Goal: Task Accomplishment & Management: Use online tool/utility

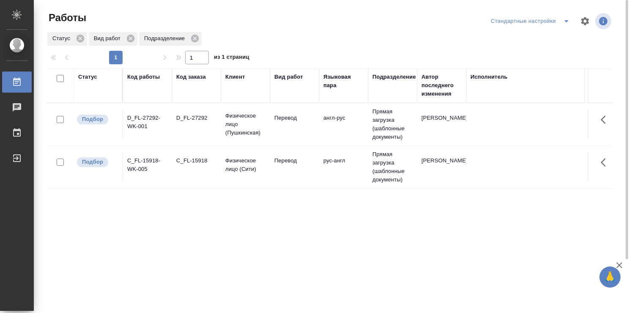
click at [340, 126] on td "англ-рус" at bounding box center [343, 124] width 49 height 30
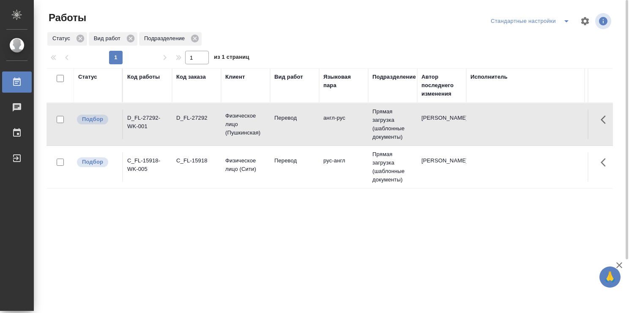
click at [340, 126] on td "англ-рус" at bounding box center [343, 124] width 49 height 30
click at [349, 160] on td "рус-англ" at bounding box center [343, 167] width 49 height 30
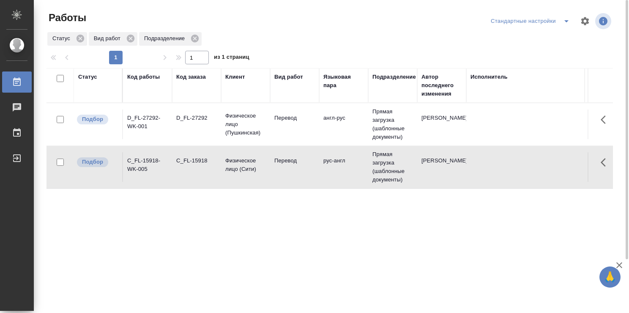
click at [349, 160] on td "рус-англ" at bounding box center [343, 167] width 49 height 30
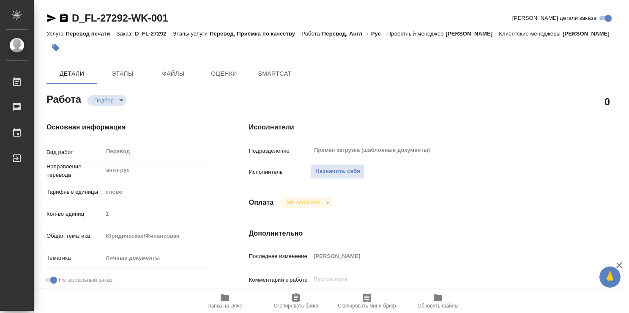
type textarea "x"
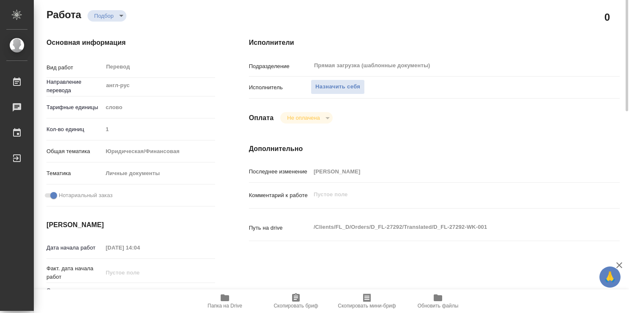
type textarea "x"
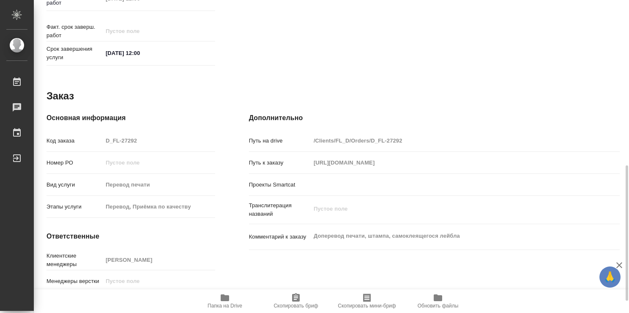
type textarea "x"
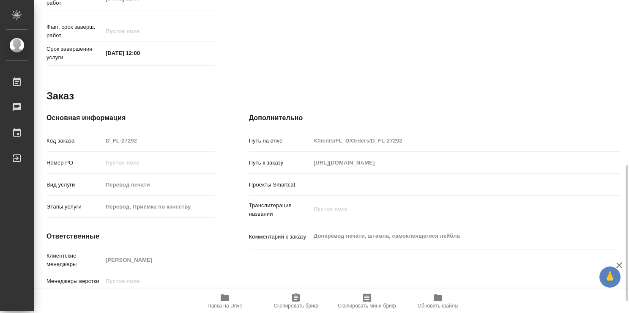
scroll to position [408, 0]
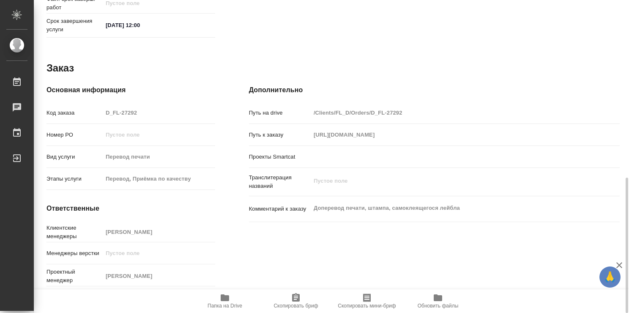
type textarea "x"
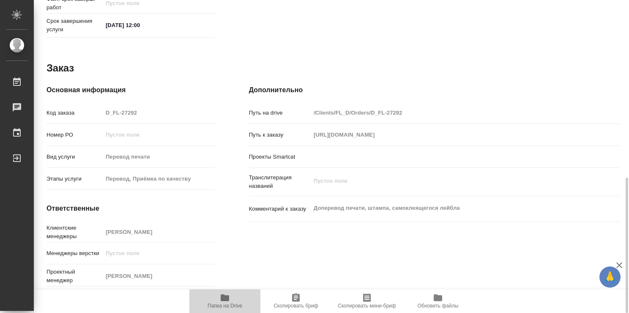
click at [224, 293] on icon "button" at bounding box center [225, 297] width 10 height 10
click at [225, 294] on icon "button" at bounding box center [225, 297] width 10 height 10
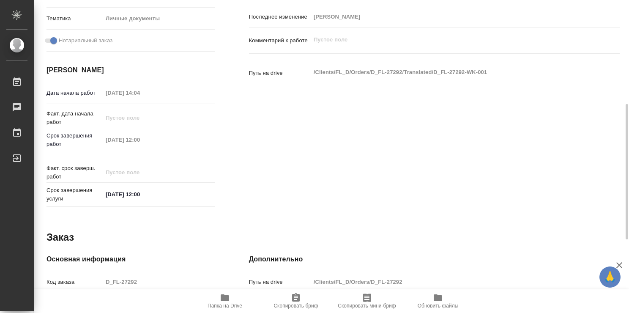
scroll to position [0, 0]
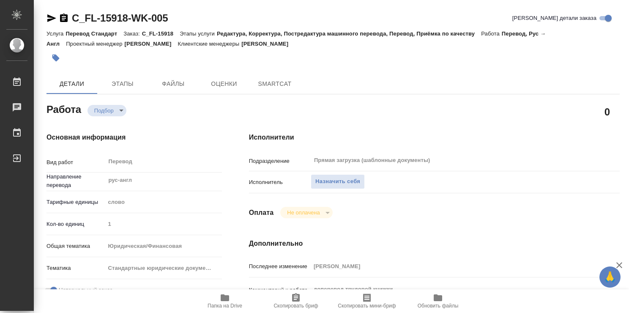
type textarea "x"
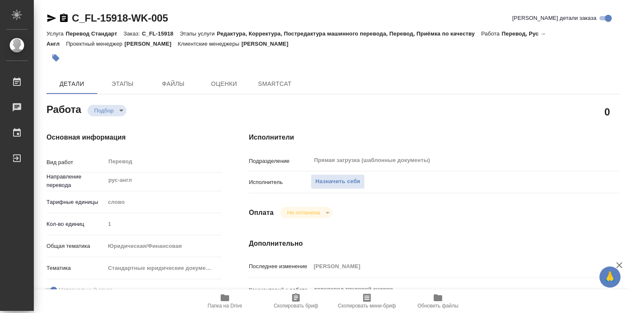
type textarea "x"
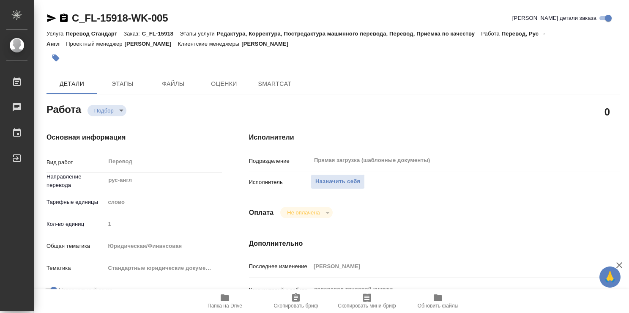
type textarea "x"
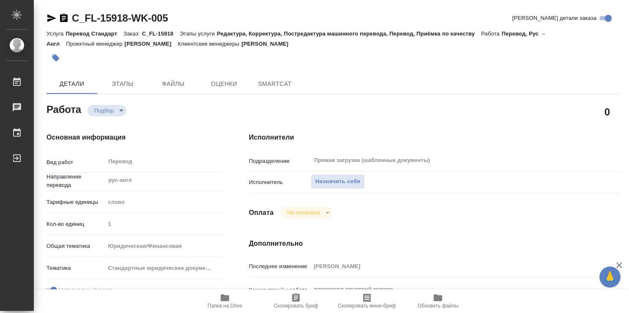
type textarea "x"
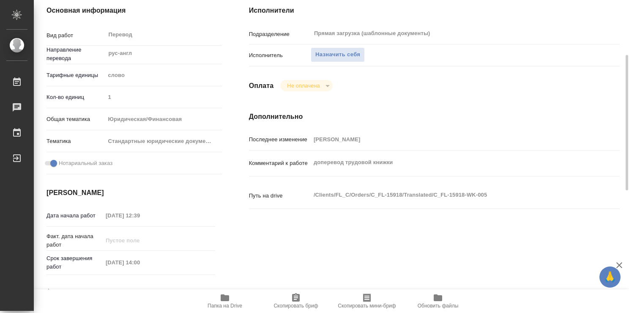
type textarea "x"
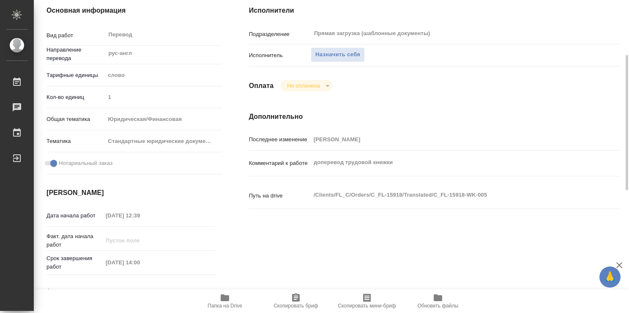
scroll to position [253, 0]
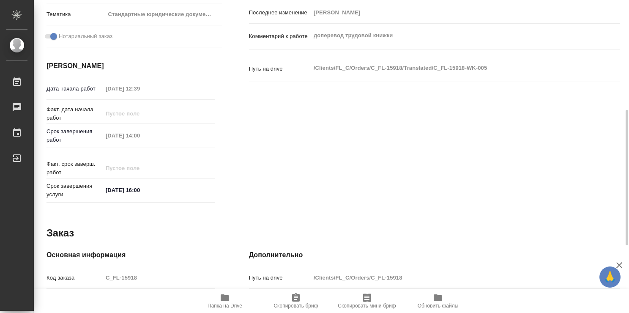
type textarea "x"
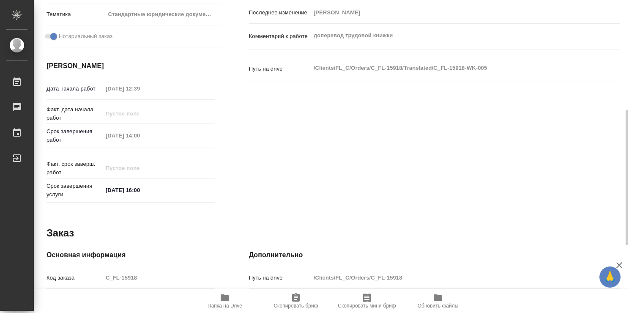
scroll to position [408, 0]
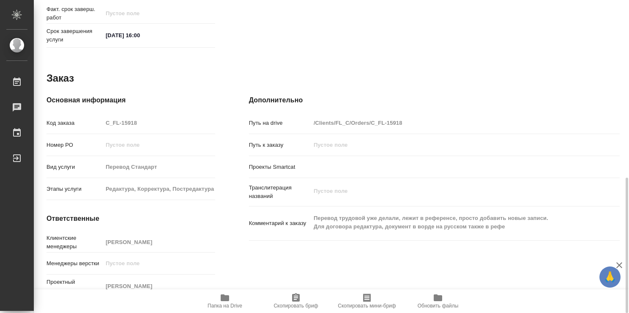
type textarea "x"
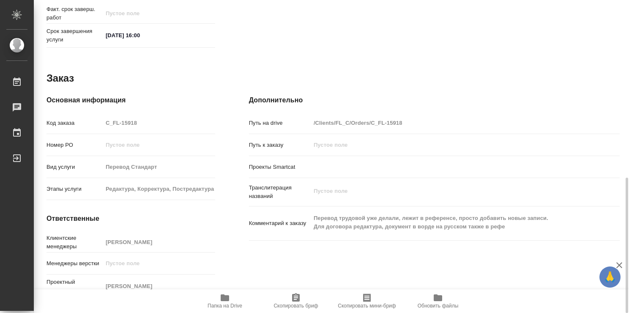
click at [226, 296] on icon "button" at bounding box center [224, 297] width 8 height 7
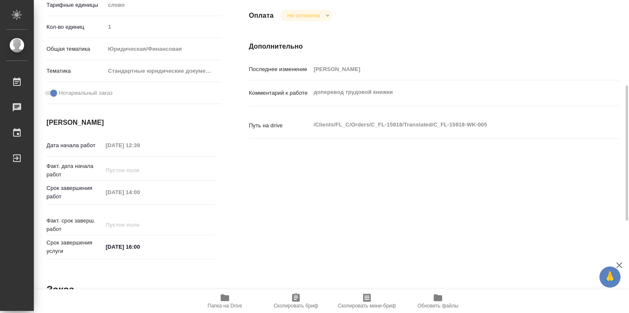
scroll to position [0, 0]
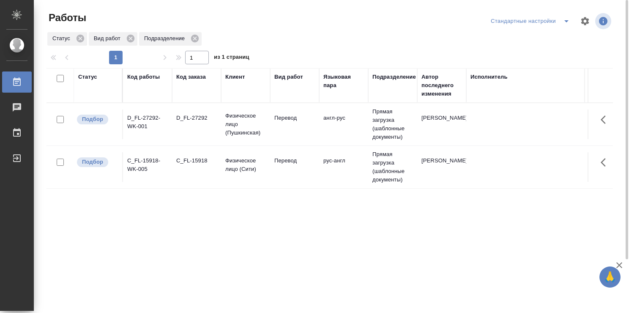
click at [331, 171] on td "рус-англ" at bounding box center [343, 167] width 49 height 30
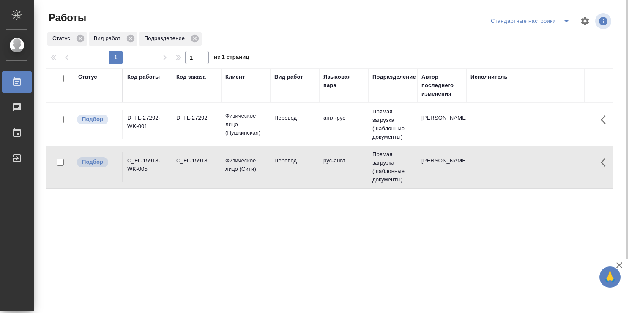
click at [351, 129] on td "англ-рус" at bounding box center [343, 124] width 49 height 30
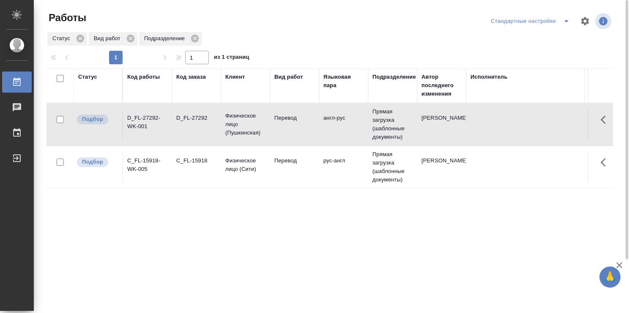
click at [351, 129] on td "англ-рус" at bounding box center [343, 124] width 49 height 30
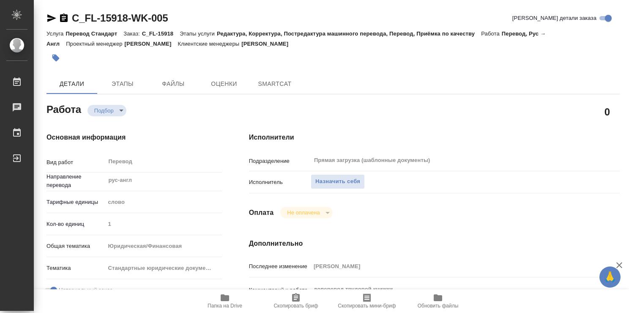
type textarea "x"
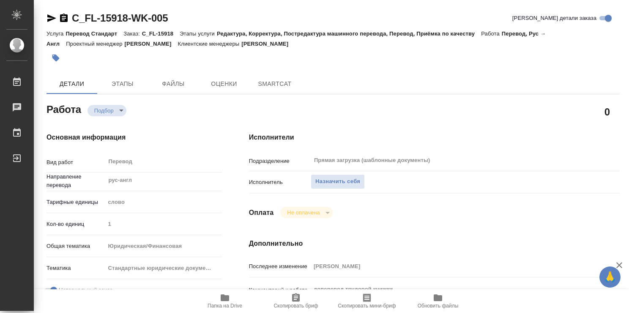
type textarea "x"
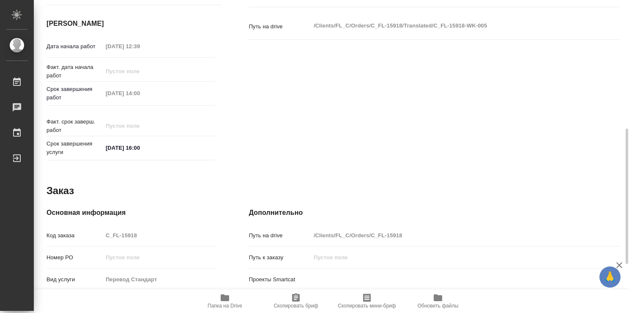
scroll to position [408, 0]
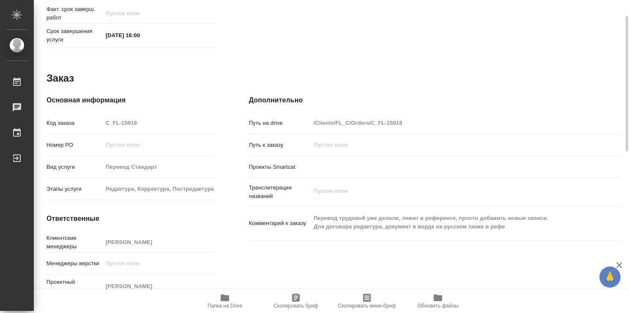
type textarea "x"
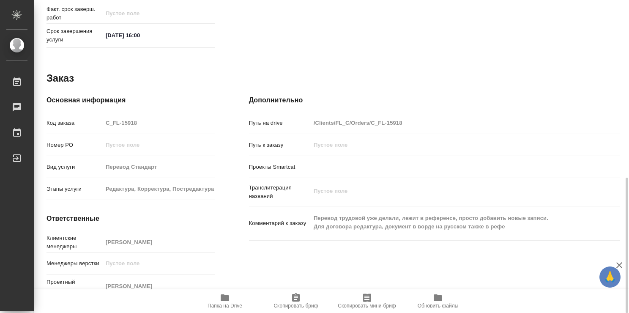
type textarea "x"
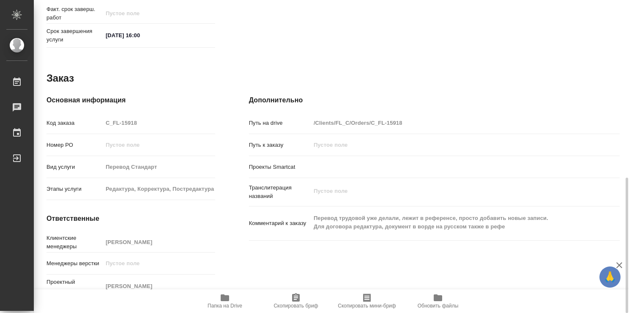
type textarea "x"
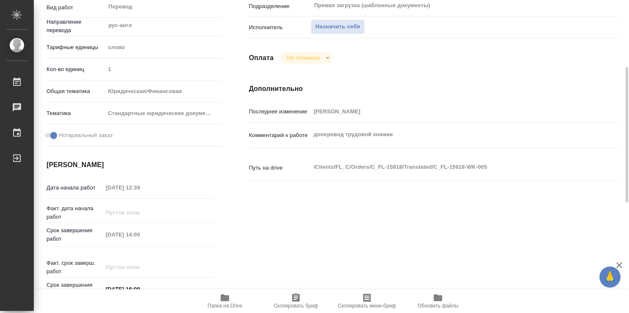
scroll to position [0, 0]
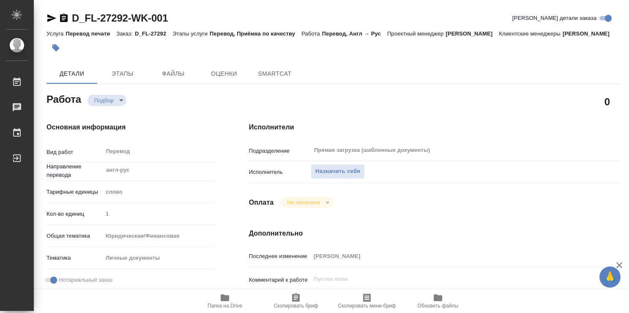
type textarea "x"
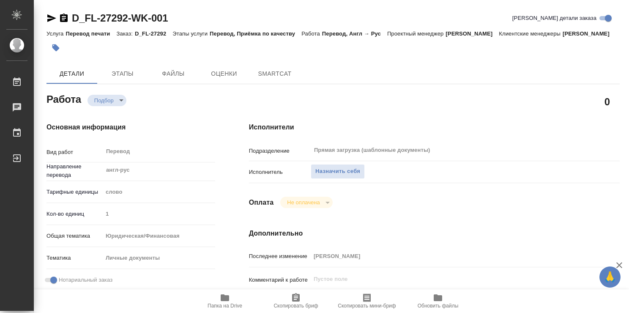
type textarea "x"
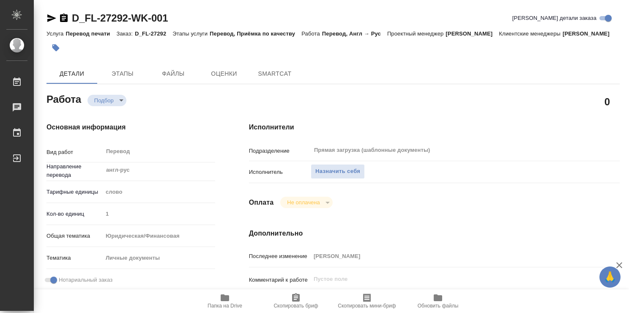
type textarea "x"
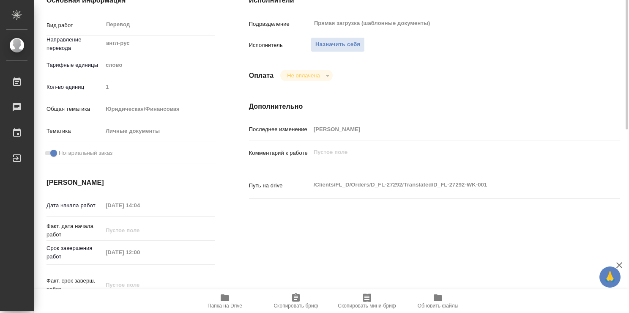
type textarea "x"
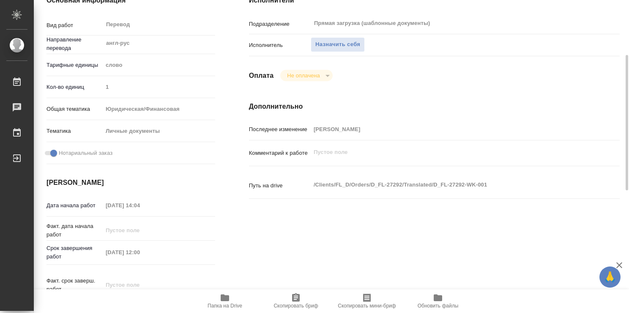
scroll to position [211, 0]
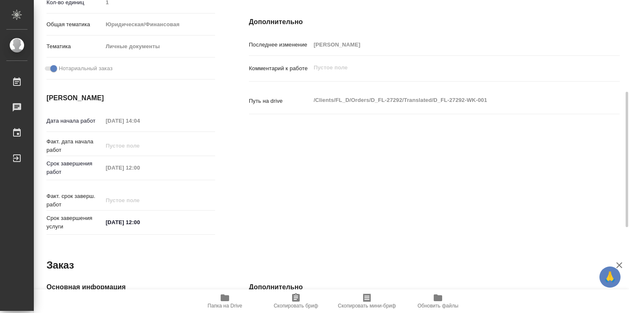
type textarea "x"
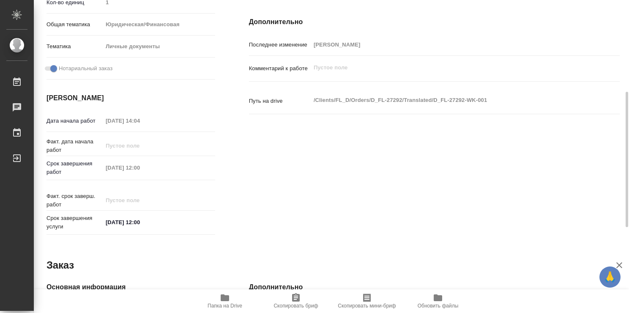
type textarea "x"
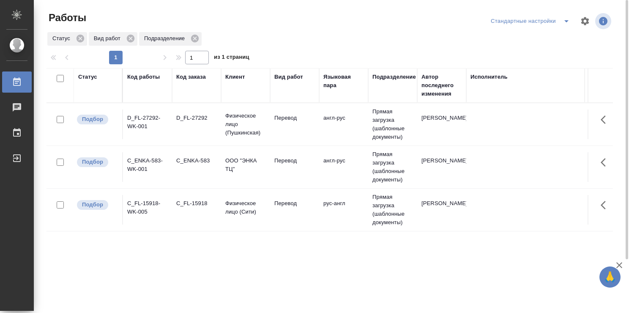
click at [289, 165] on td "Перевод" at bounding box center [294, 167] width 49 height 30
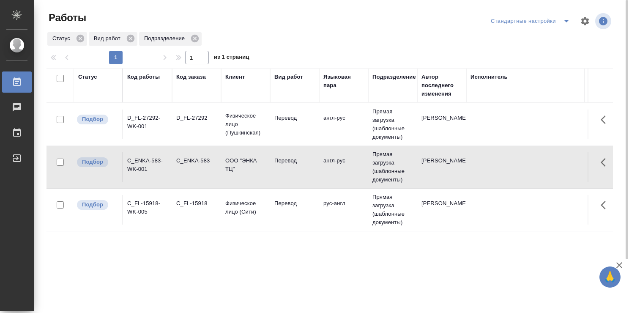
click at [289, 165] on td "Перевод" at bounding box center [294, 167] width 49 height 30
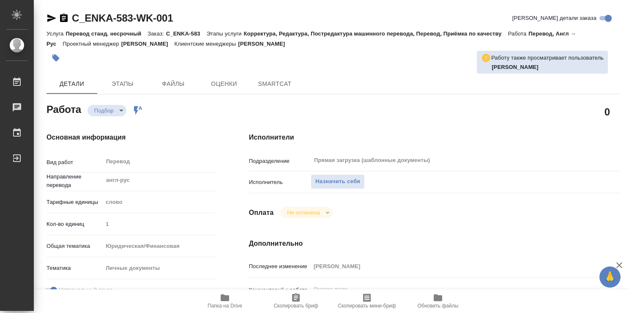
type textarea "x"
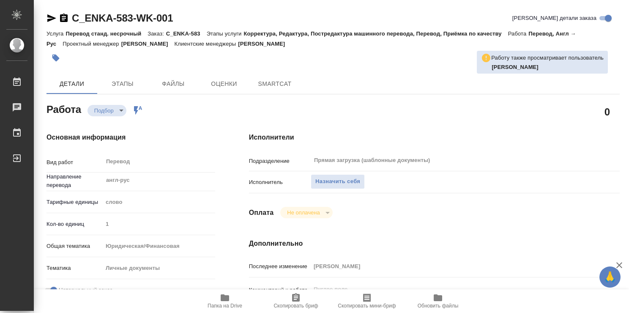
type textarea "x"
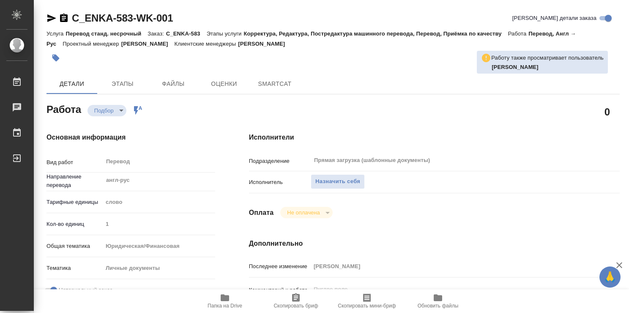
type textarea "x"
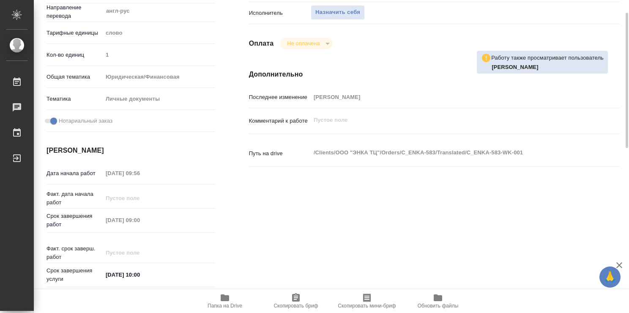
scroll to position [84, 0]
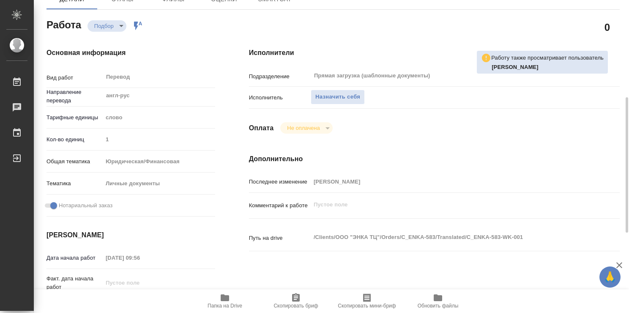
type textarea "x"
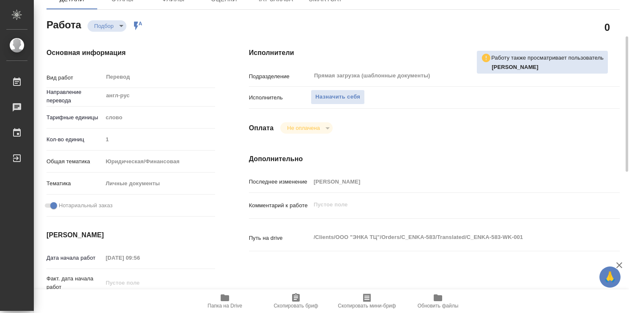
type textarea "x"
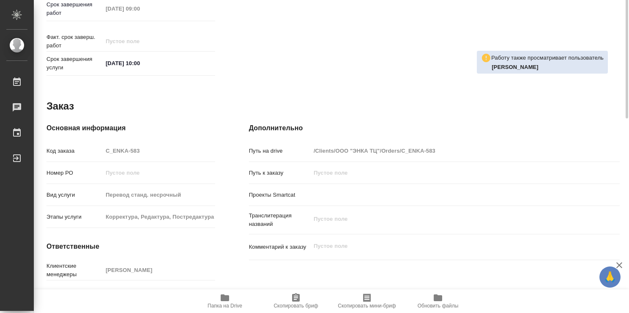
type textarea "x"
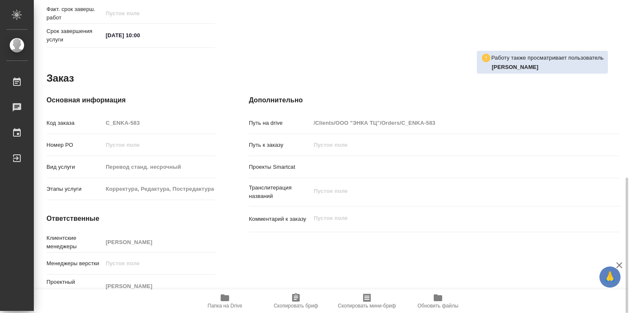
scroll to position [366, 0]
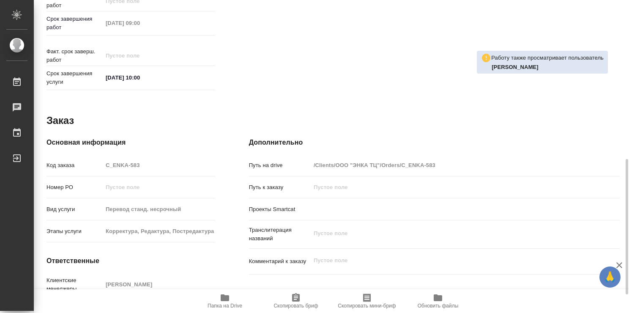
click at [234, 298] on span "Папка на Drive" at bounding box center [224, 300] width 61 height 16
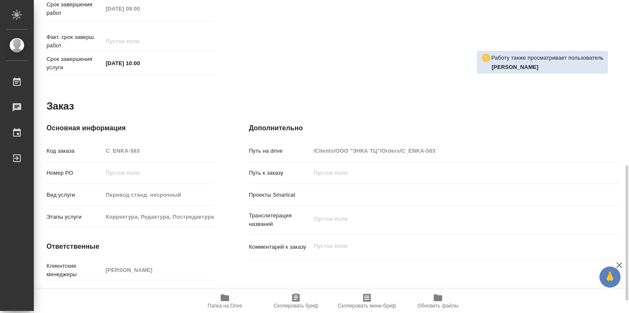
scroll to position [408, 0]
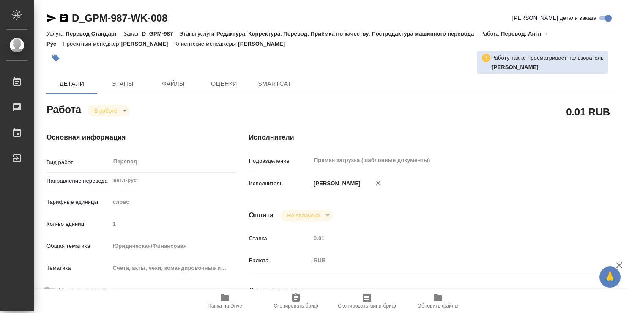
type textarea "x"
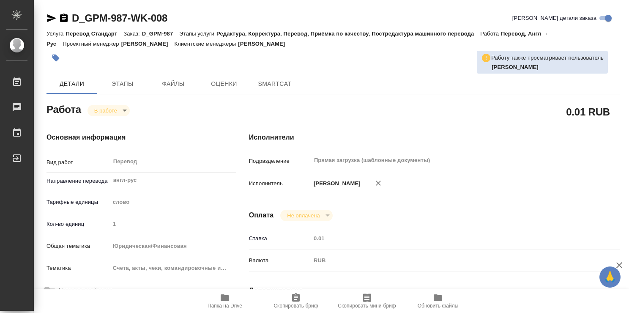
type textarea "x"
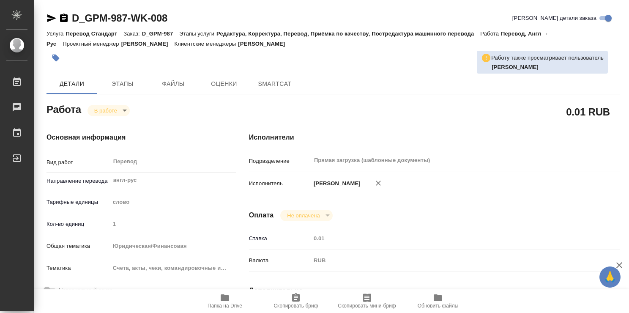
type textarea "x"
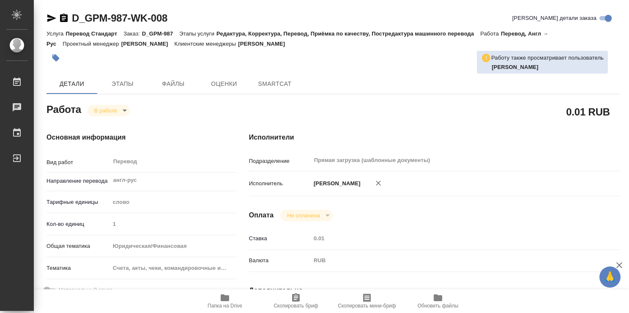
type textarea "x"
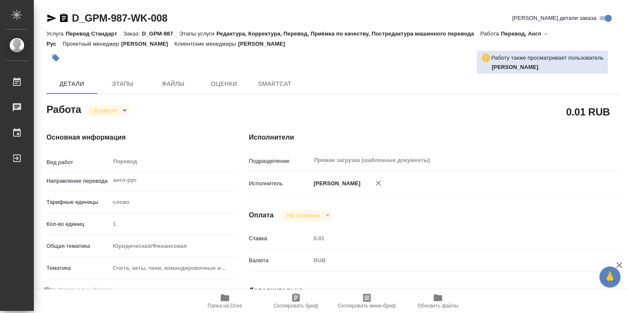
type textarea "x"
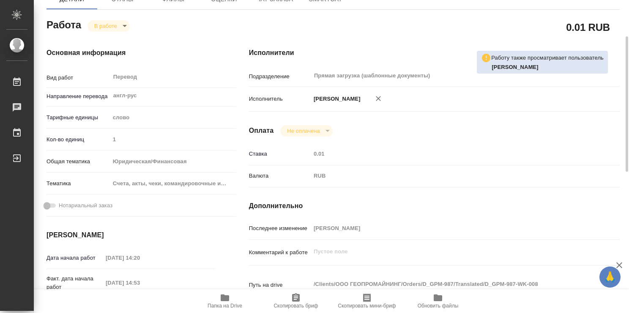
type textarea "x"
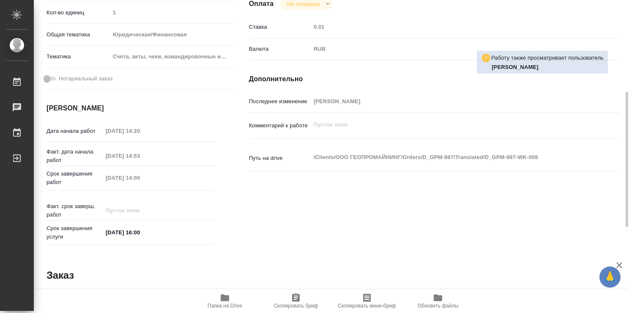
type textarea "x"
